Goal: Information Seeking & Learning: Learn about a topic

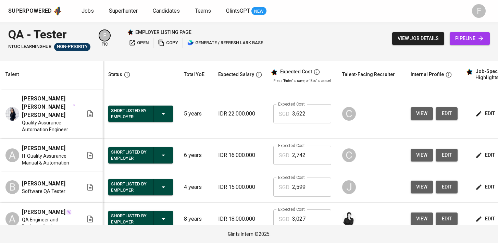
click at [91, 112] on icon at bounding box center [90, 114] width 8 height 8
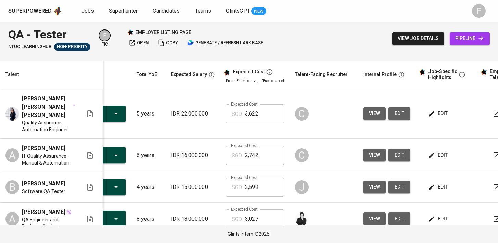
scroll to position [0, 73]
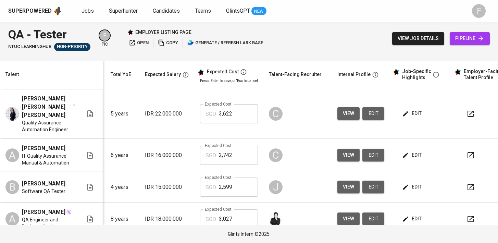
click at [343, 111] on span "view" at bounding box center [348, 113] width 11 height 9
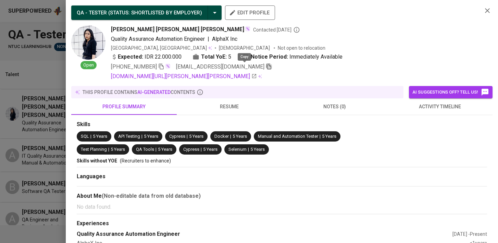
click at [266, 68] on icon "button" at bounding box center [269, 66] width 6 height 6
click at [163, 67] on icon "button" at bounding box center [161, 66] width 6 height 6
click at [48, 28] on div at bounding box center [249, 121] width 498 height 243
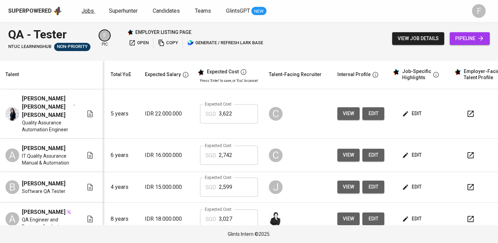
click at [86, 10] on span "Jobs" at bounding box center [87, 11] width 12 height 7
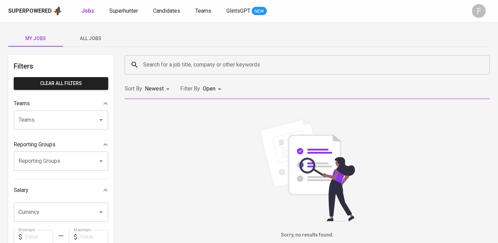
click at [90, 39] on span "All Jobs" at bounding box center [90, 38] width 47 height 9
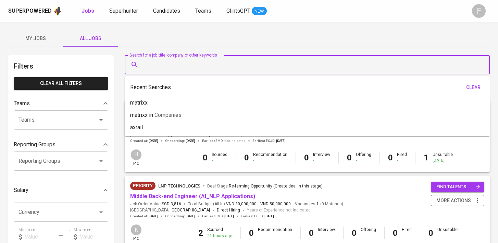
click at [168, 69] on input "Search for a job title, company or other keywords" at bounding box center [308, 64] width 335 height 13
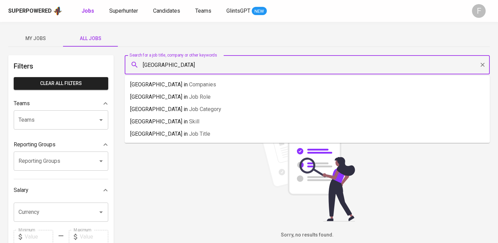
type input "[GEOGRAPHIC_DATA]"
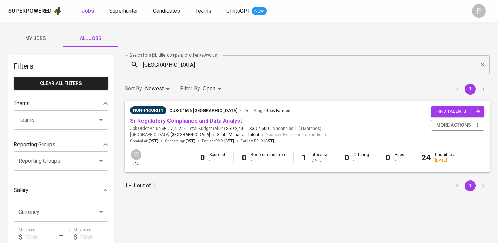
click at [184, 121] on link "Sr Regulatory Compliance and Data Analyst" at bounding box center [186, 120] width 112 height 7
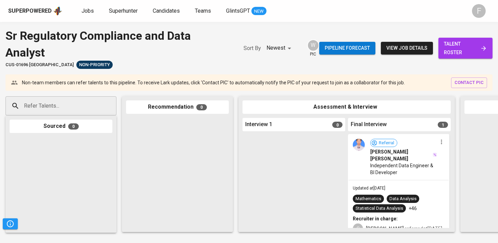
click at [474, 53] on span "talent roster" at bounding box center [465, 48] width 43 height 17
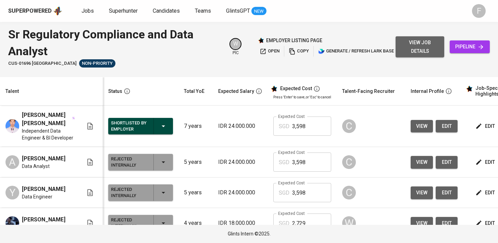
click at [423, 48] on span "view job details" at bounding box center [420, 46] width 38 height 17
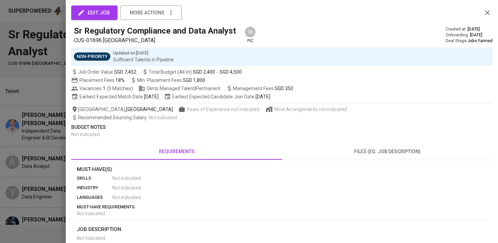
drag, startPoint x: 15, startPoint y: 78, endPoint x: 3, endPoint y: 0, distance: 79.4
click at [15, 78] on div at bounding box center [249, 121] width 498 height 243
click at [488, 16] on icon "button" at bounding box center [487, 13] width 8 height 8
click at [34, 83] on div at bounding box center [249, 121] width 498 height 243
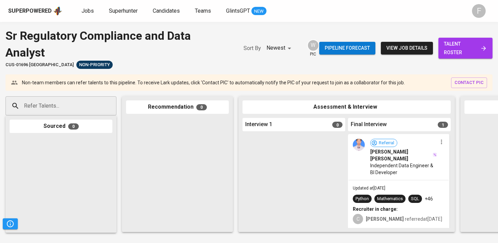
click at [469, 47] on span "talent roster" at bounding box center [465, 48] width 43 height 17
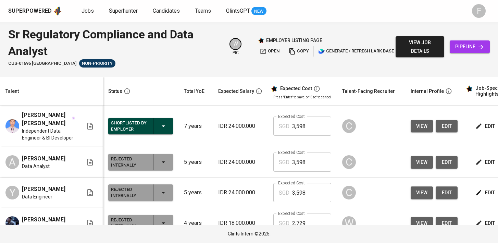
scroll to position [0, 56]
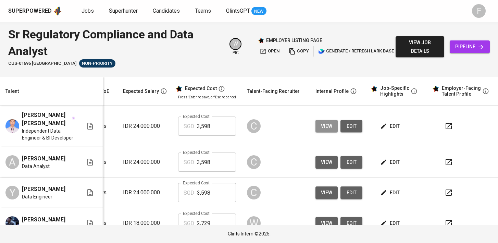
click at [321, 128] on span "view" at bounding box center [326, 126] width 11 height 9
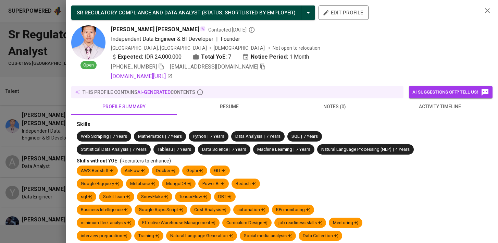
click at [163, 67] on icon "button" at bounding box center [161, 66] width 6 height 6
click at [31, 84] on div at bounding box center [249, 121] width 498 height 243
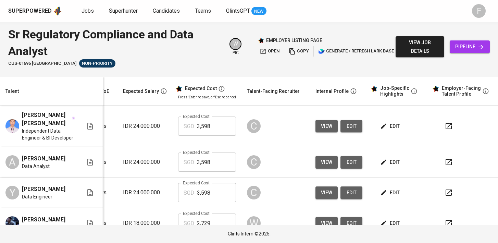
click at [447, 124] on button "button" at bounding box center [448, 126] width 16 height 16
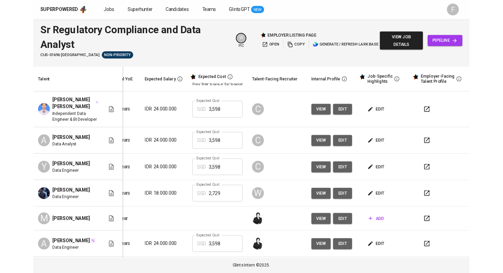
scroll to position [0, 88]
